Goal: Go to known website: Go to known website

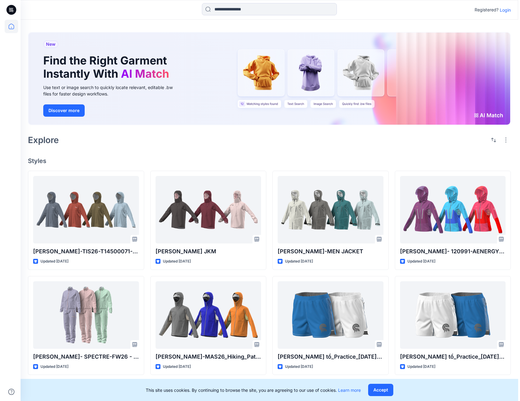
scroll to position [85, 0]
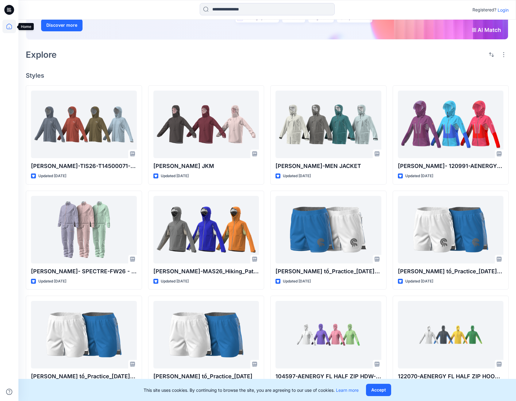
click at [7, 26] on icon at bounding box center [8, 26] width 13 height 13
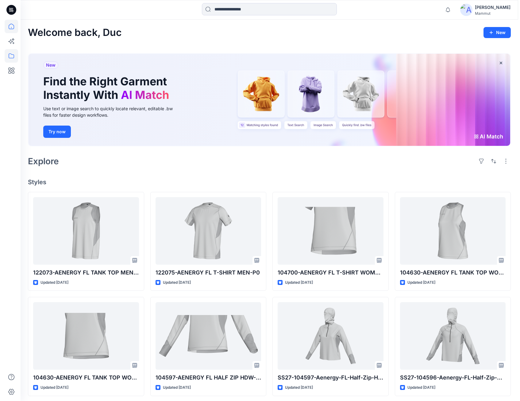
scroll to position [61, 0]
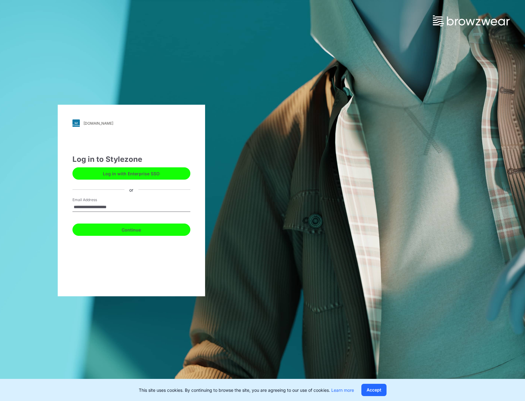
click at [126, 229] on button "Continue" at bounding box center [131, 229] width 118 height 12
